Goal: Task Accomplishment & Management: Manage account settings

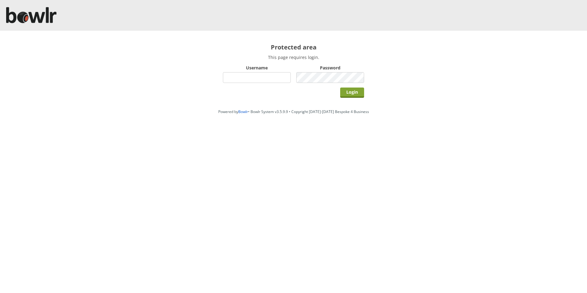
type input "hornseaindoorbowlsclub"
click at [352, 91] on input "Login" at bounding box center [352, 92] width 24 height 10
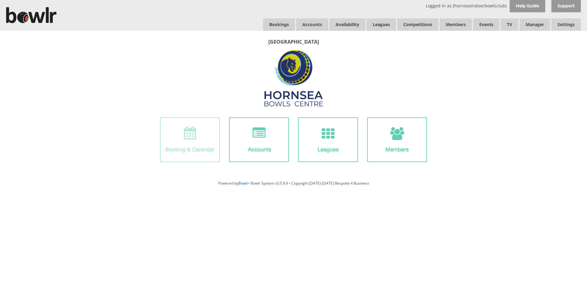
click at [200, 150] on img at bounding box center [190, 139] width 60 height 45
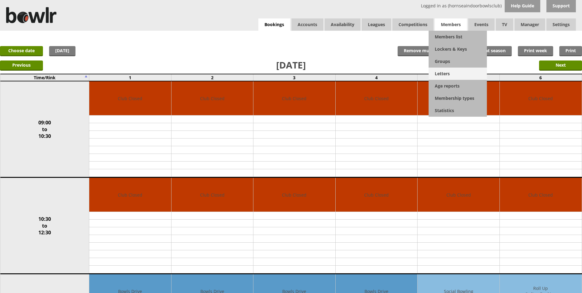
click at [438, 74] on link "Letters" at bounding box center [458, 73] width 58 height 12
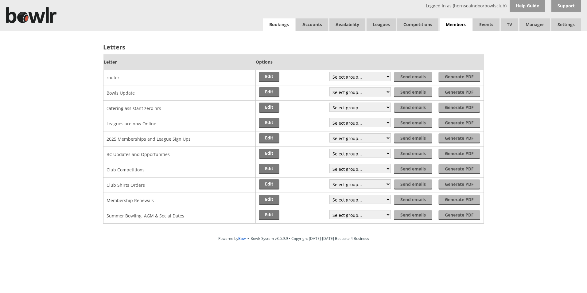
click at [280, 26] on link "Bookings" at bounding box center [279, 24] width 32 height 12
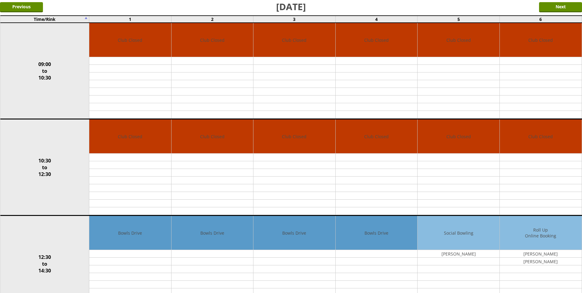
scroll to position [92, 0]
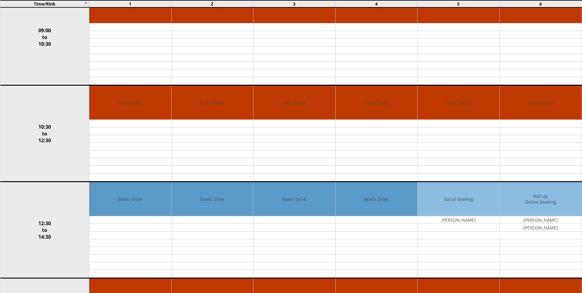
drag, startPoint x: 7, startPoint y: 133, endPoint x: -1, endPoint y: 136, distance: 8.9
click at [0, 136] on html "Logged in as (hornseaindoorbowlsclub) Help Guide Support Bookings Accounts Rink…" at bounding box center [291, 267] width 582 height 719
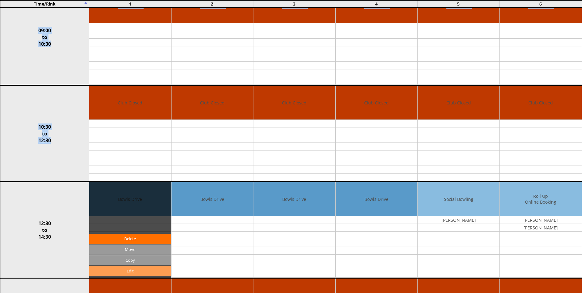
click at [127, 269] on link "Edit" at bounding box center [130, 271] width 82 height 10
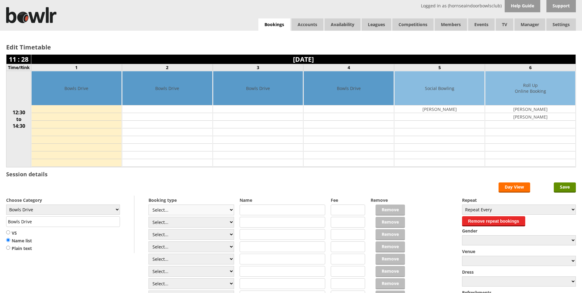
click at [231, 209] on select "Select... Club Competition (Member) Club Competition (Visitor) National (Member…" at bounding box center [191, 209] width 86 height 11
select select "1_50"
click at [148, 204] on select "Select... Club Competition (Member) Club Competition (Visitor) National (Member…" at bounding box center [191, 209] width 86 height 11
type input "5.0000"
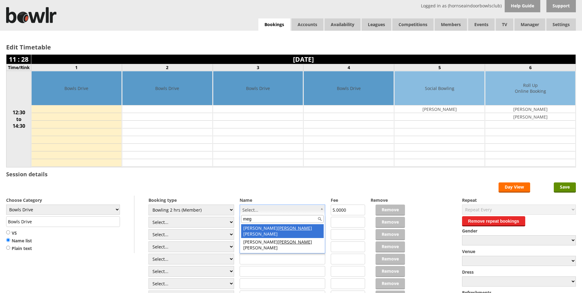
type input "meg"
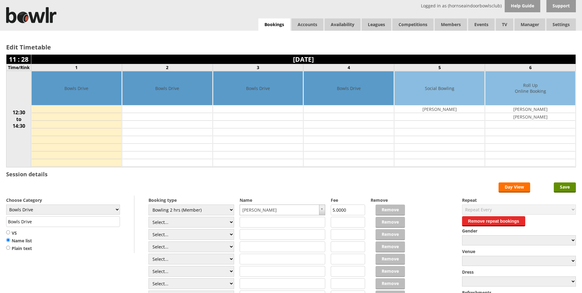
drag, startPoint x: 567, startPoint y: 187, endPoint x: 551, endPoint y: 186, distance: 16.3
click at [557, 185] on input "Save" at bounding box center [565, 187] width 22 height 10
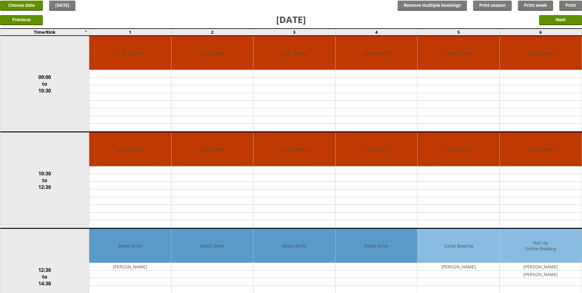
scroll to position [61, 0]
